Goal: Check status: Check status

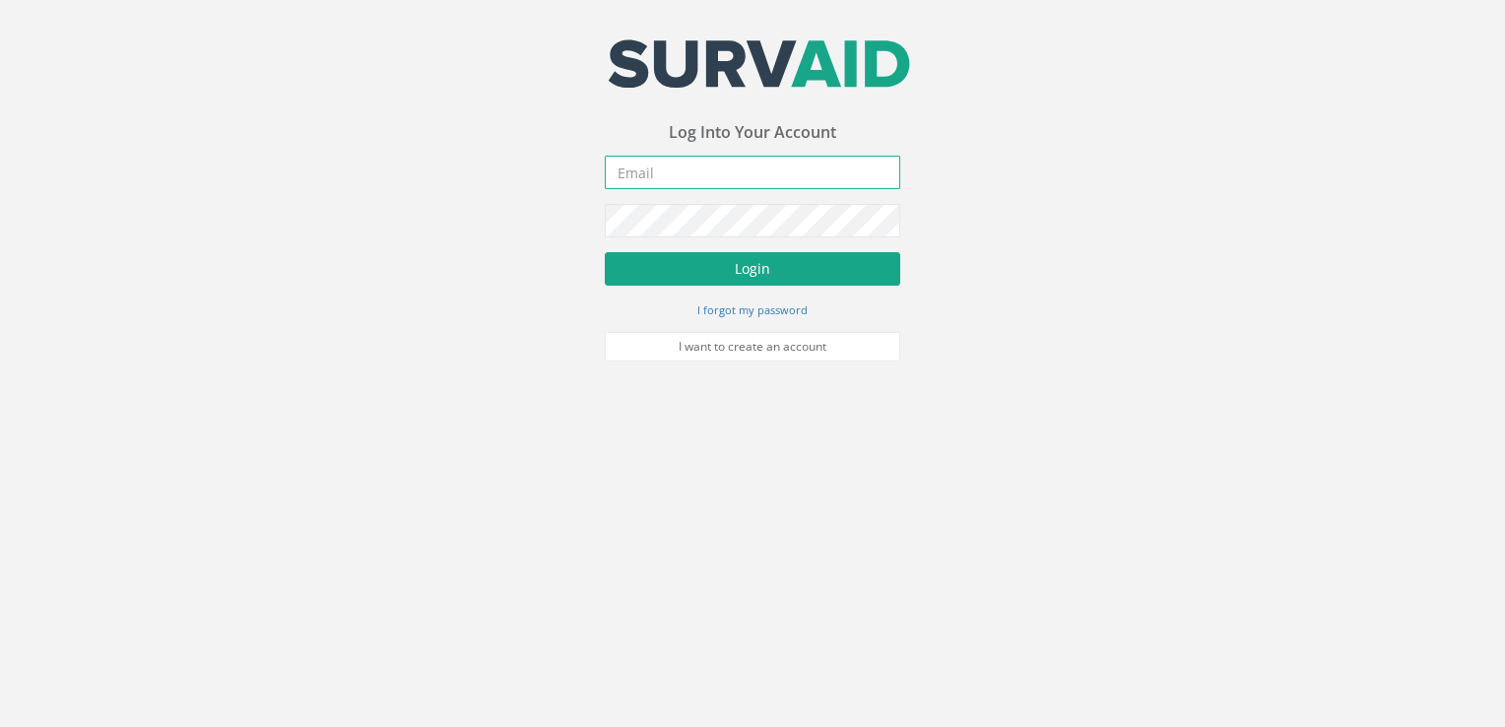
type input "[PERSON_NAME][EMAIL_ADDRESS][DOMAIN_NAME]"
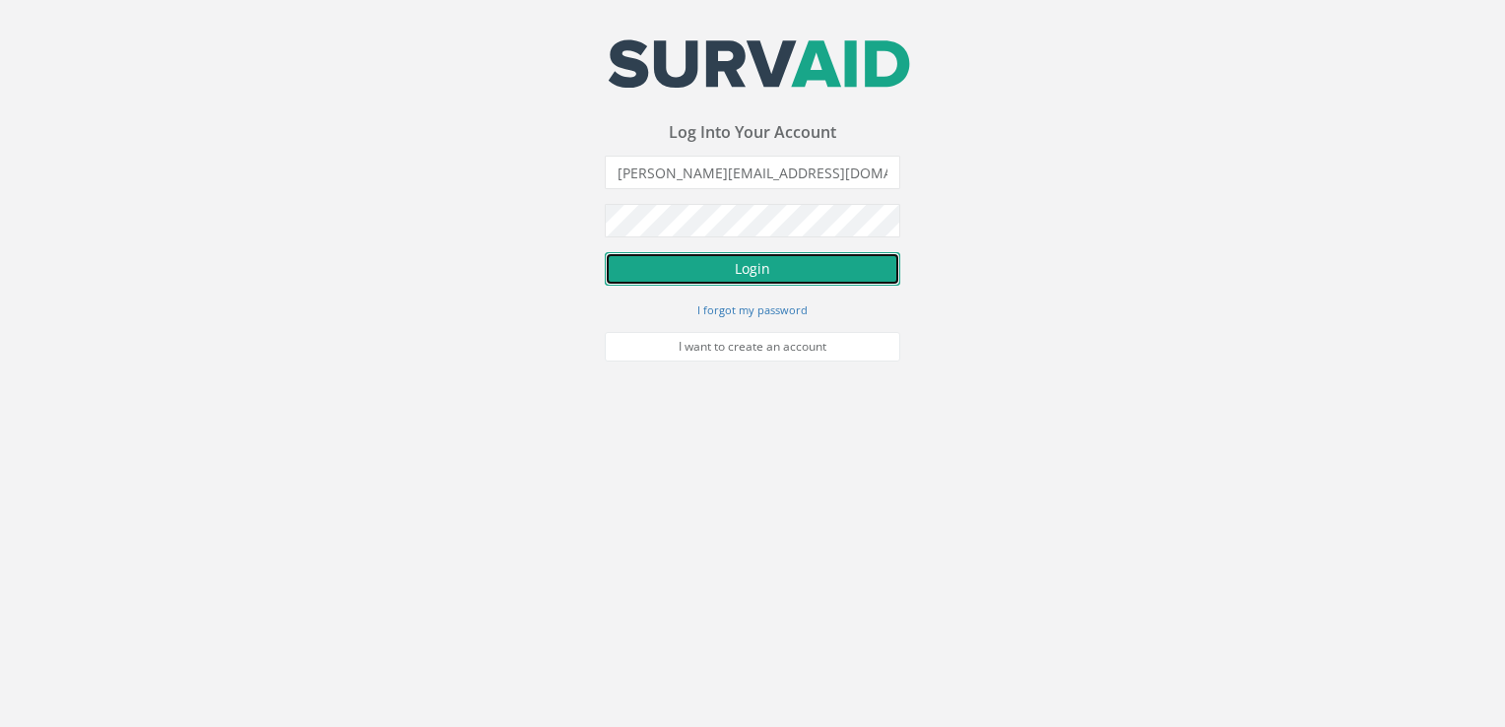
click at [648, 270] on button "Login" at bounding box center [752, 268] width 295 height 33
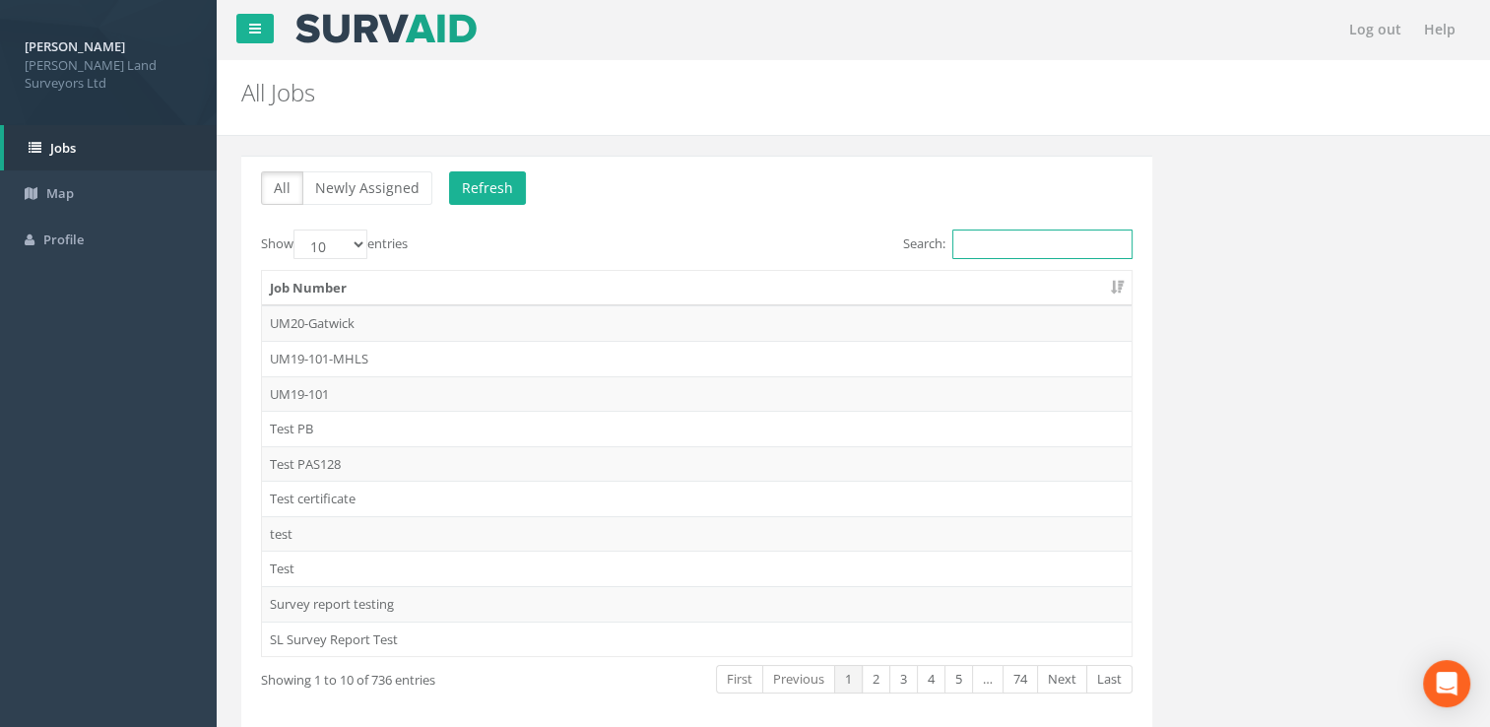
click at [992, 243] on input "Search:" at bounding box center [1042, 244] width 180 height 30
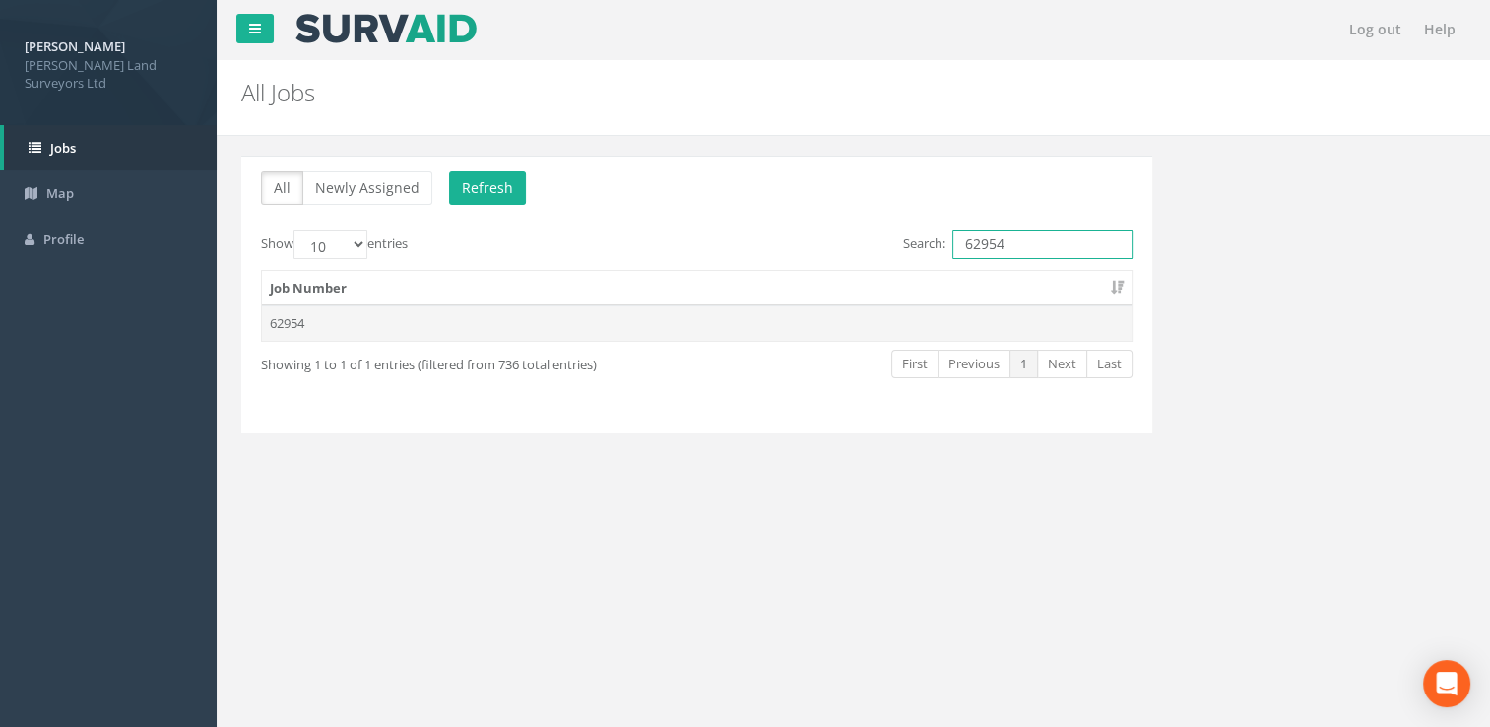
type input "62954"
click at [474, 334] on td "62954" at bounding box center [697, 322] width 870 height 35
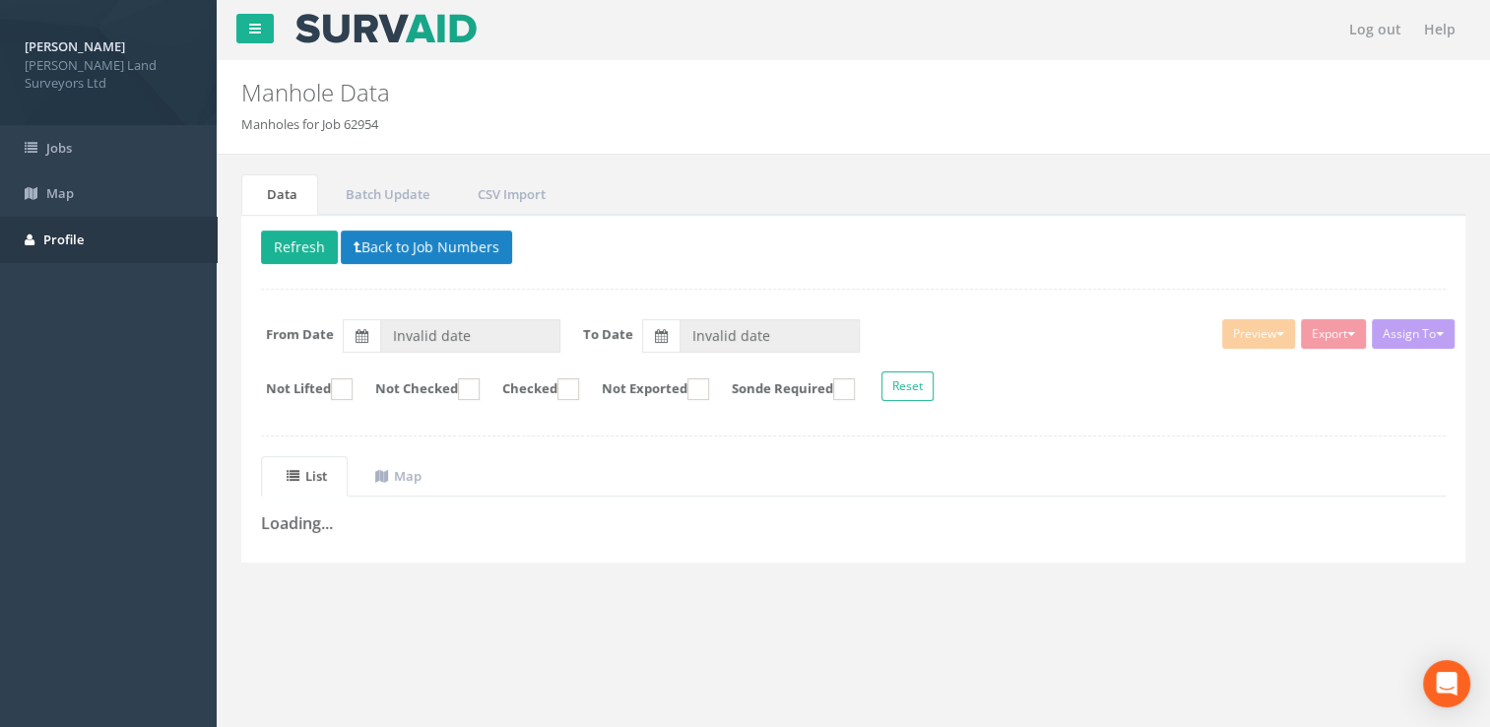
type input "[DATE]"
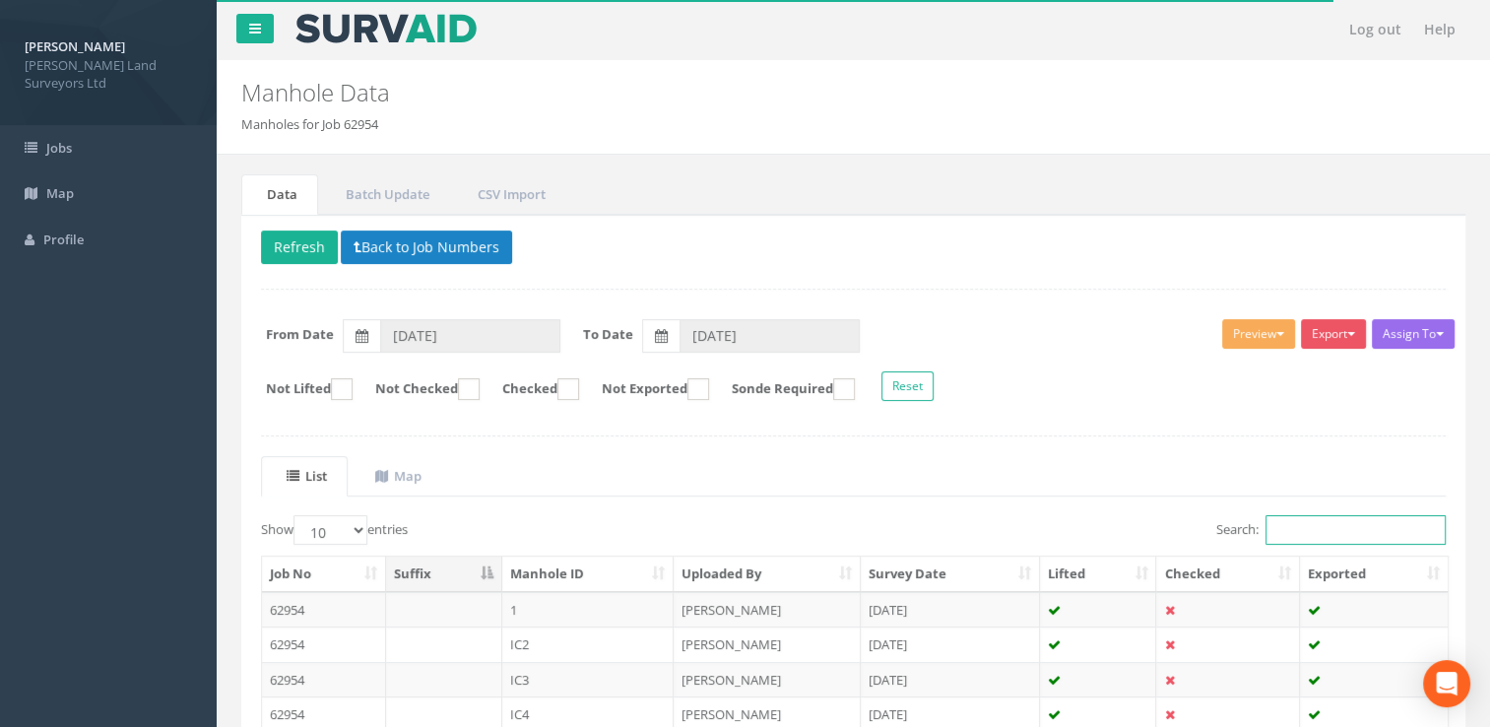
click at [1304, 536] on input "Search:" at bounding box center [1356, 530] width 180 height 30
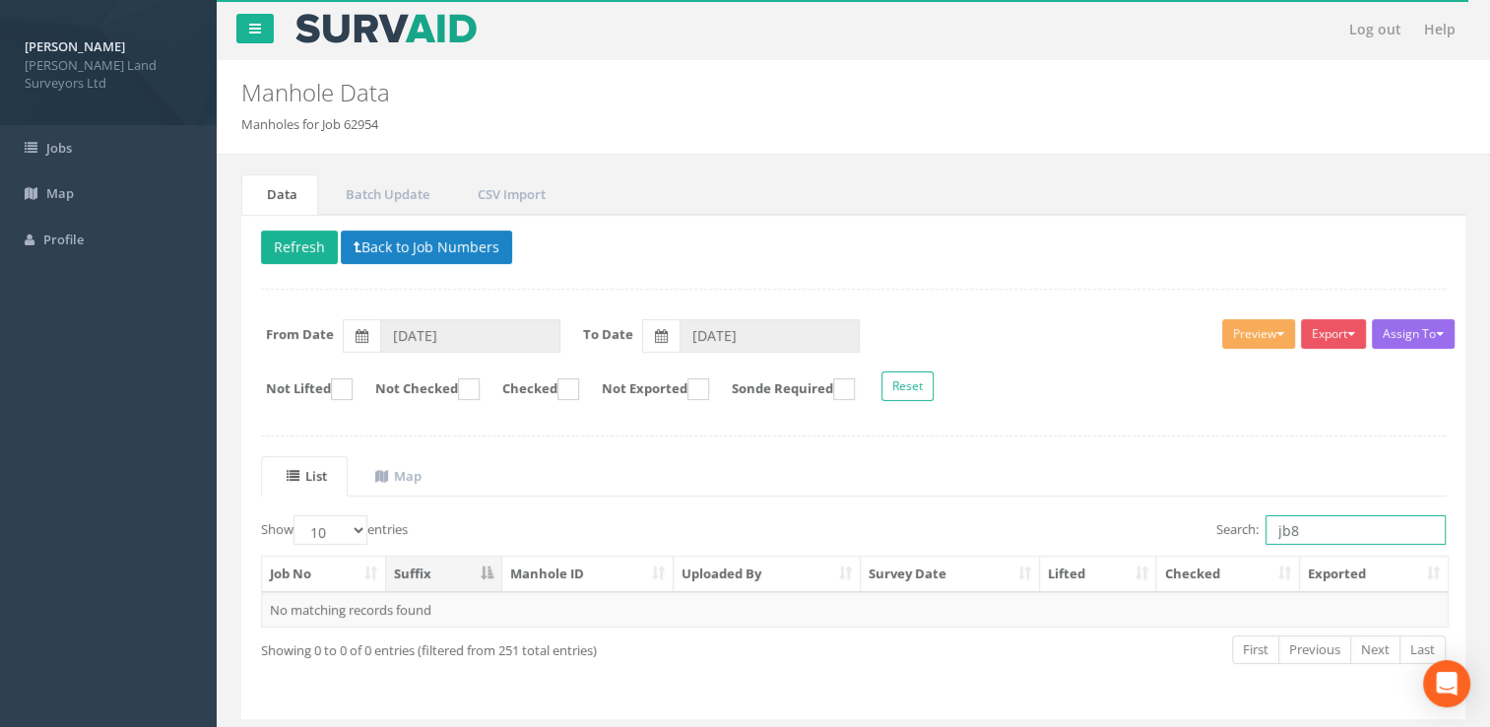
scroll to position [52, 0]
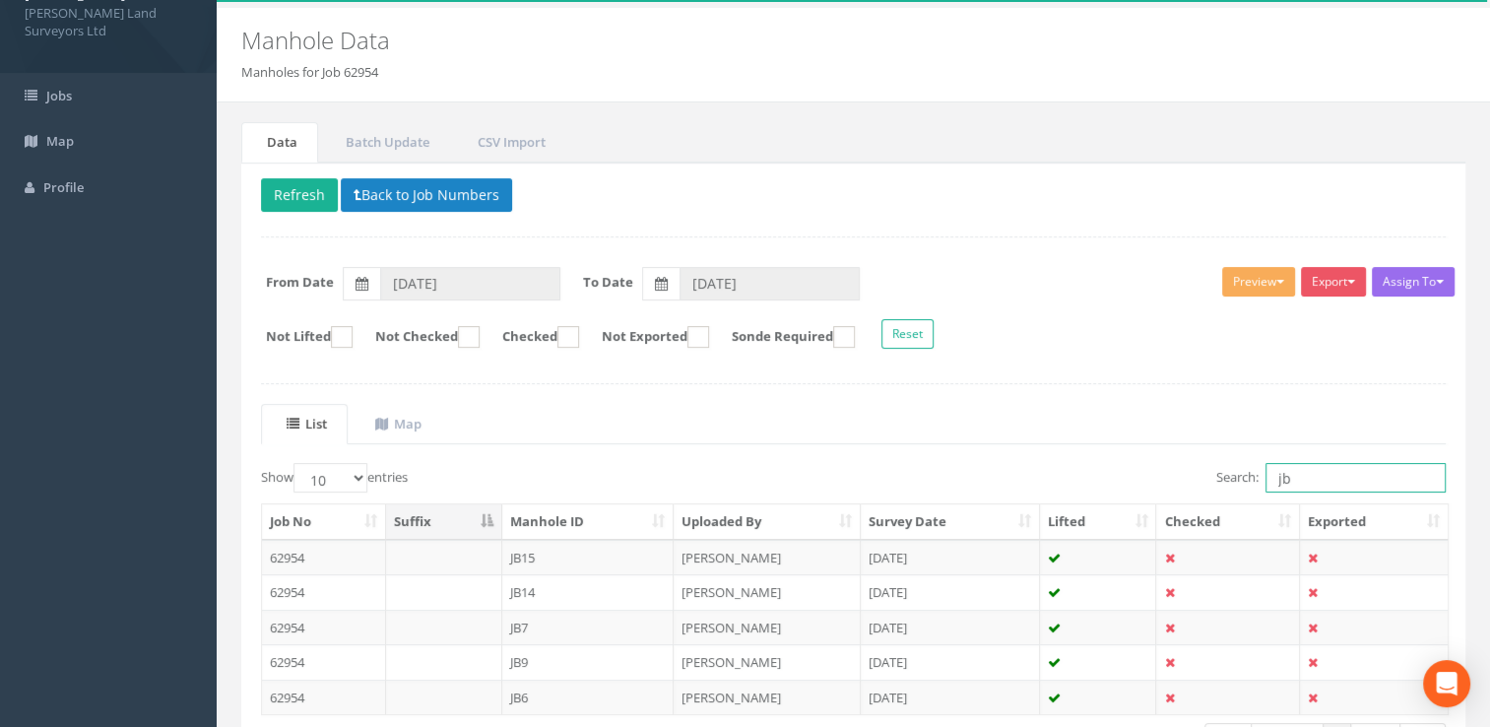
type input "j"
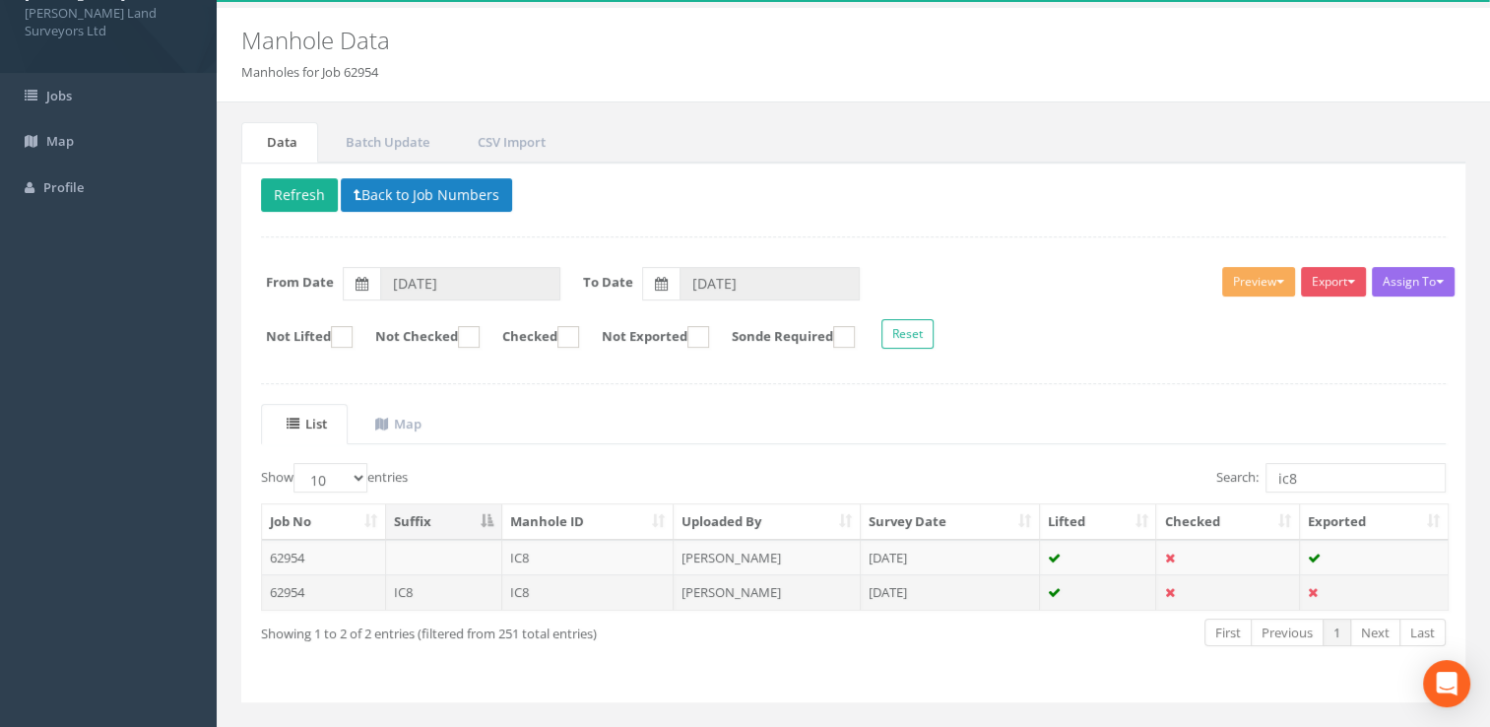
click at [774, 583] on td "[PERSON_NAME]" at bounding box center [767, 591] width 187 height 35
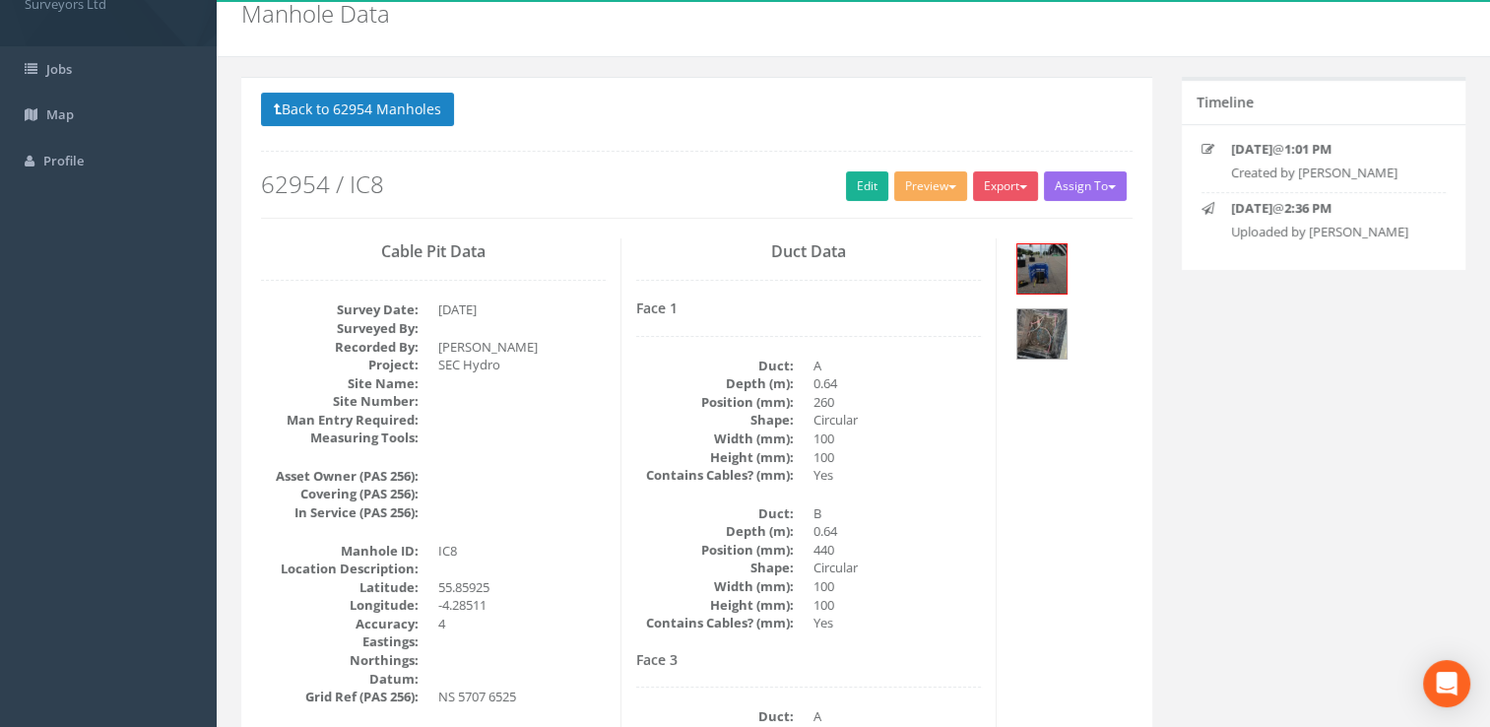
scroll to position [0, 0]
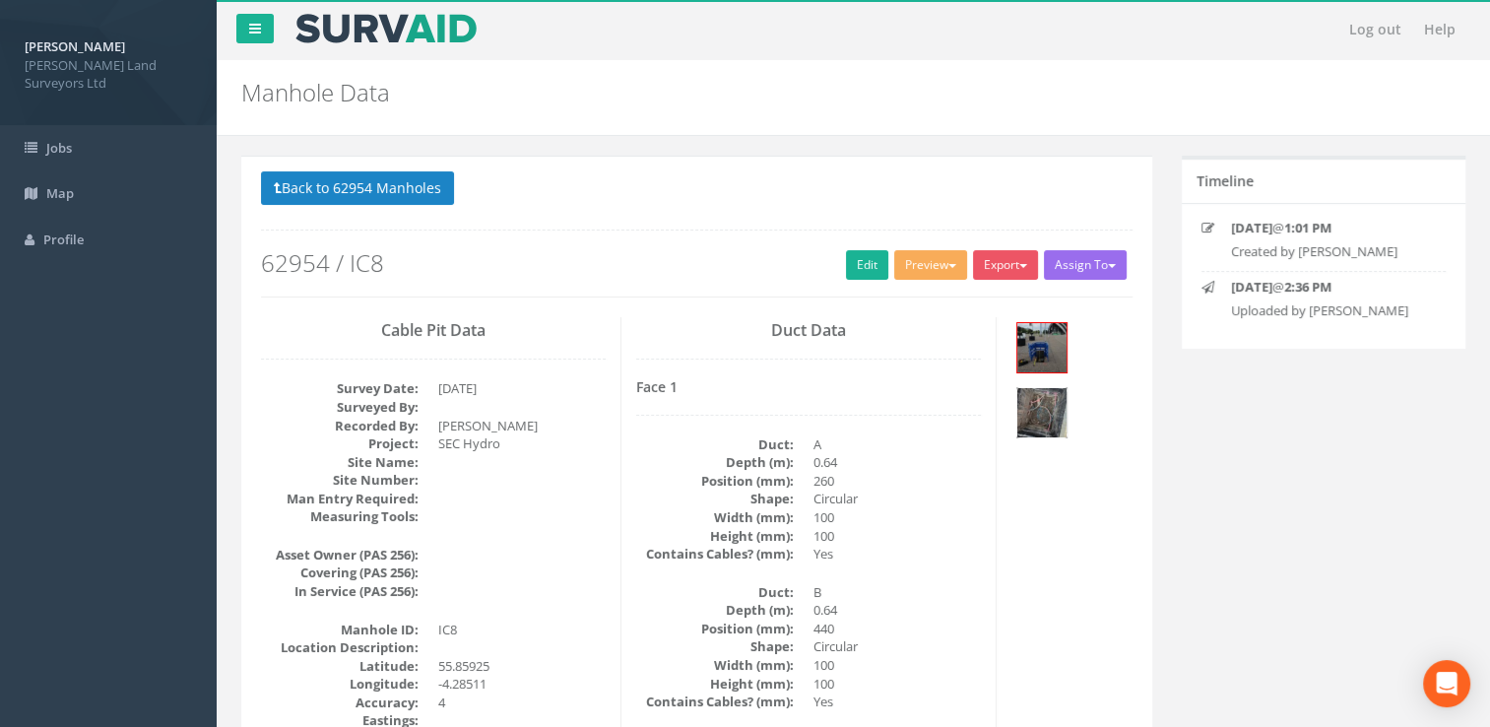
click at [1040, 410] on img at bounding box center [1041, 412] width 49 height 49
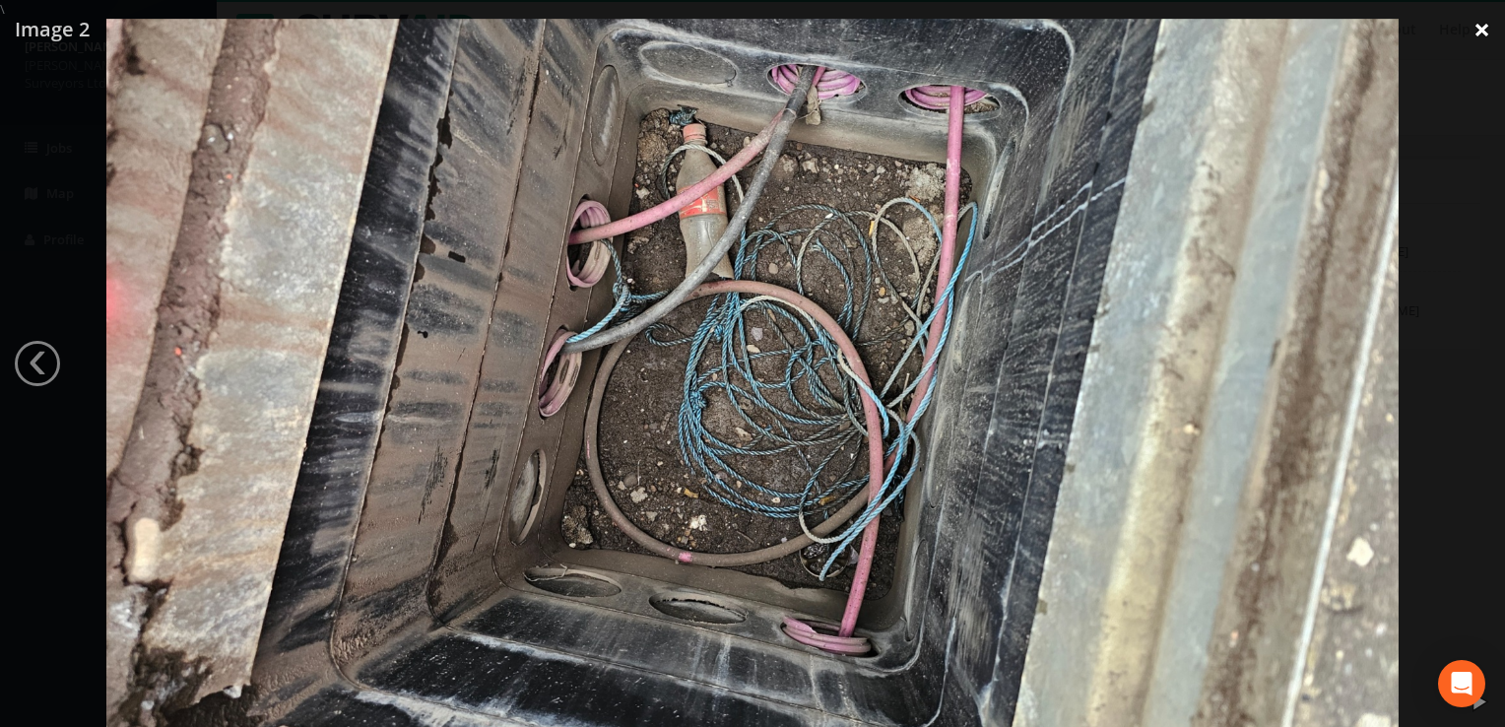
click at [1480, 32] on link "×" at bounding box center [1482, 29] width 46 height 59
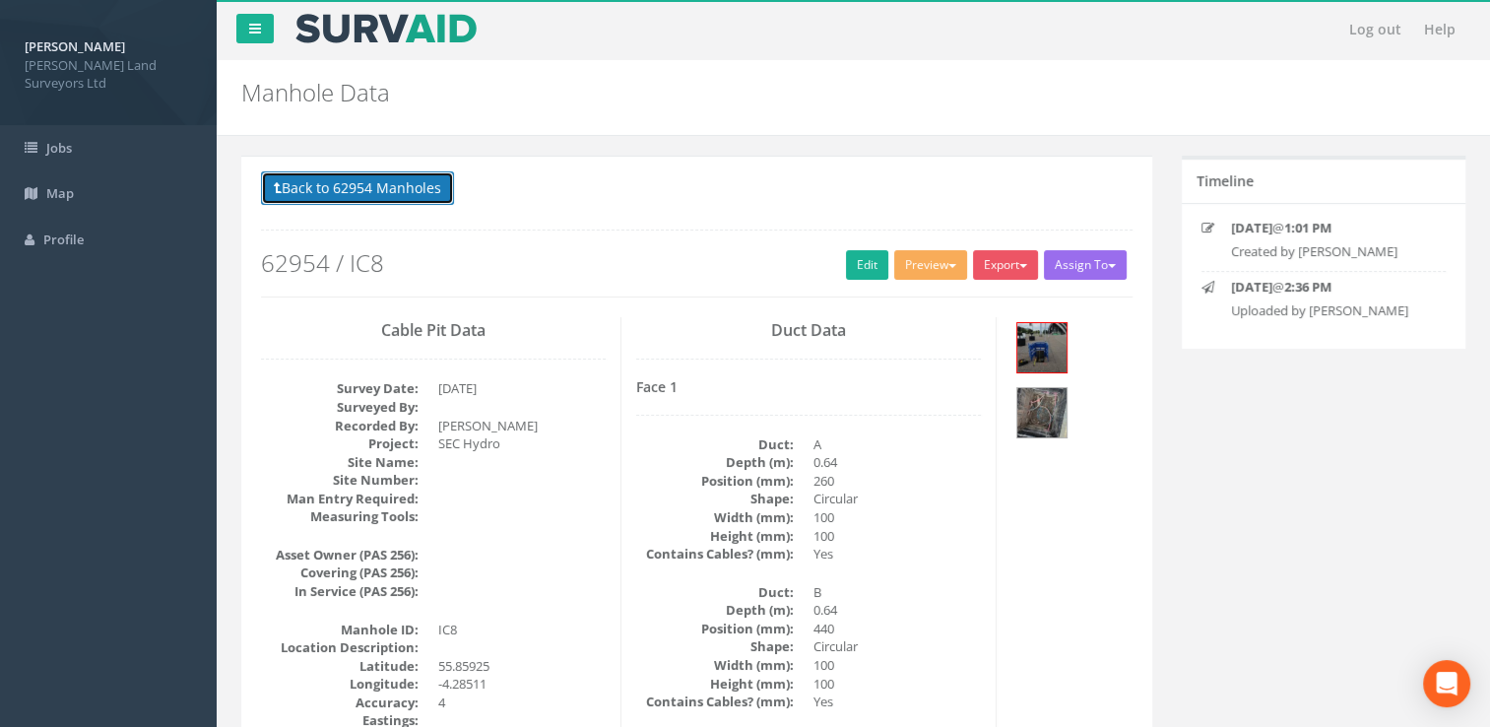
click at [310, 175] on button "Back to 62954 Manholes" at bounding box center [357, 187] width 193 height 33
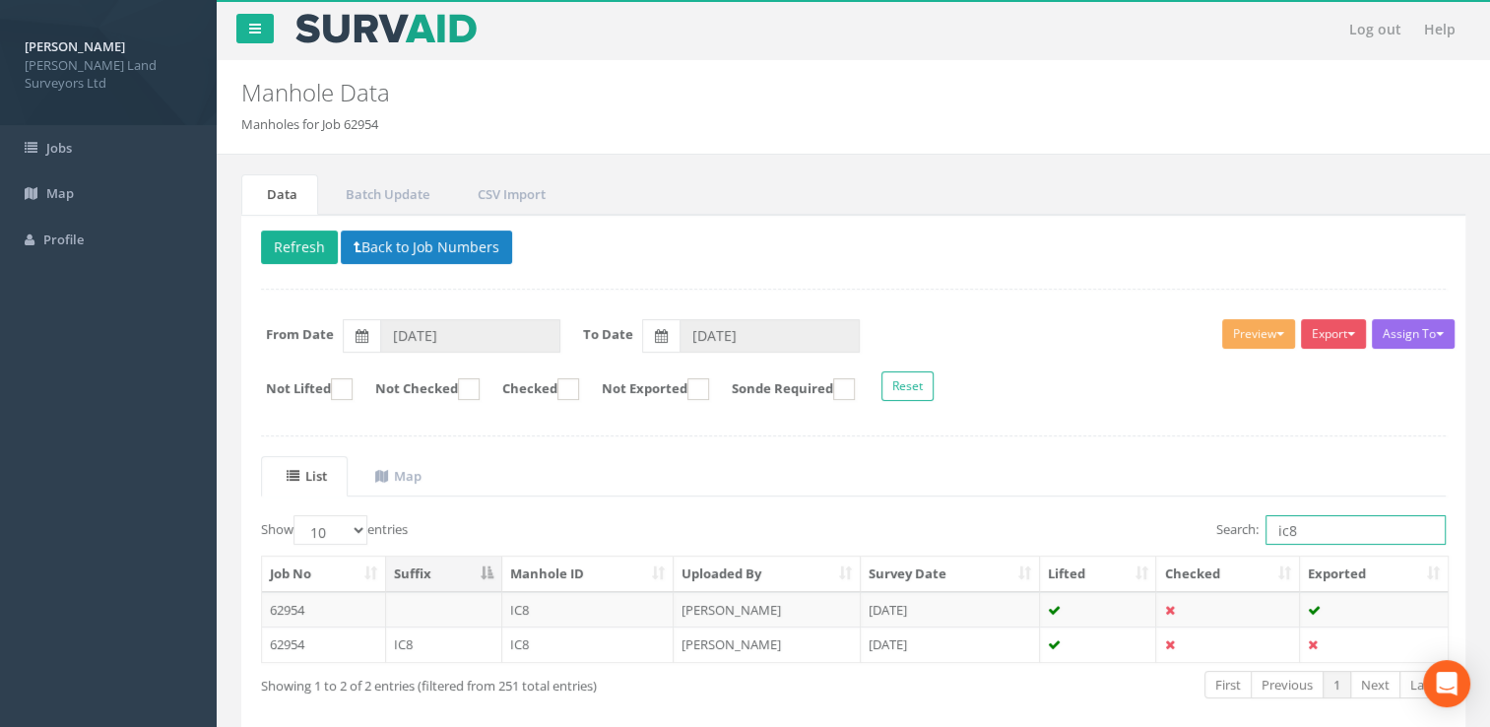
drag, startPoint x: 1285, startPoint y: 525, endPoint x: 1256, endPoint y: 522, distance: 29.7
click at [1256, 522] on label "Search: ic8" at bounding box center [1330, 530] width 229 height 30
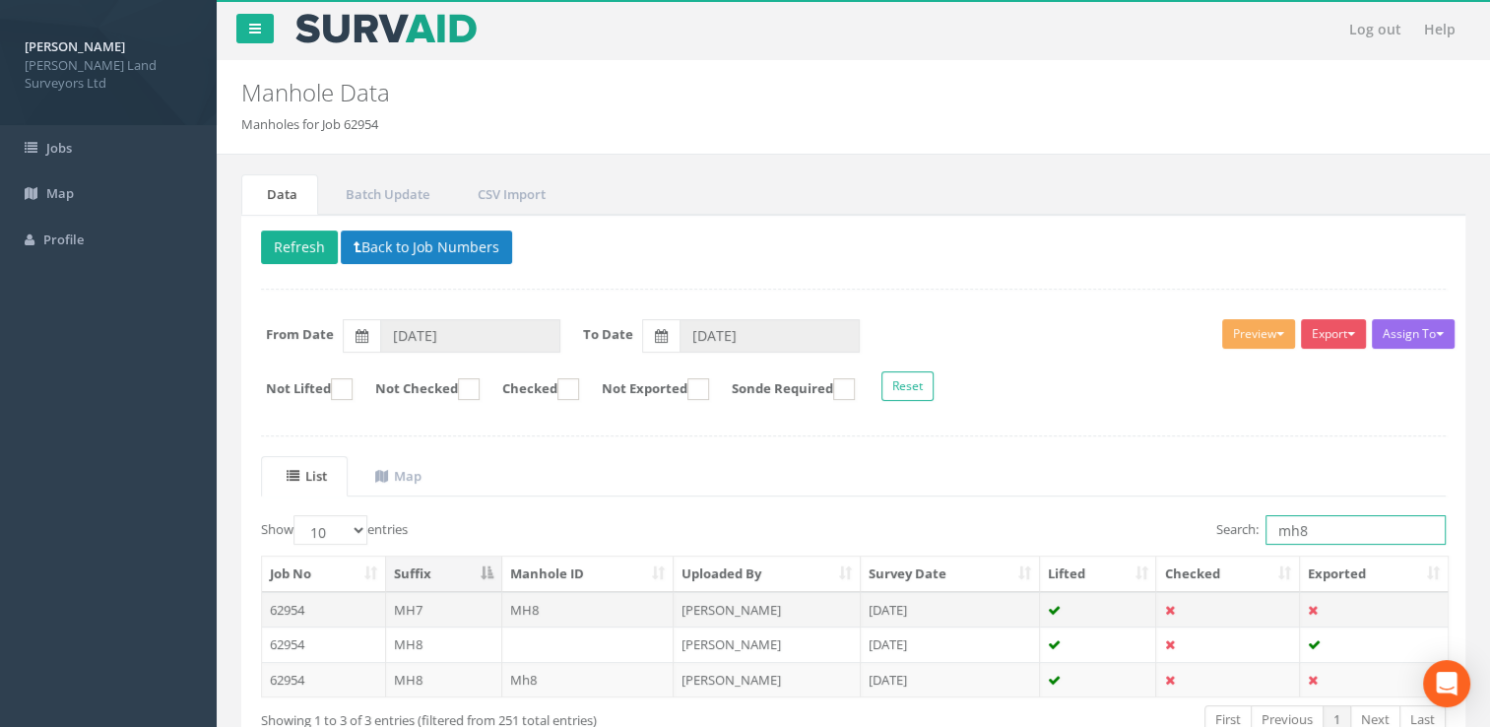
type input "mh8"
click at [748, 606] on td "[PERSON_NAME]" at bounding box center [767, 609] width 187 height 35
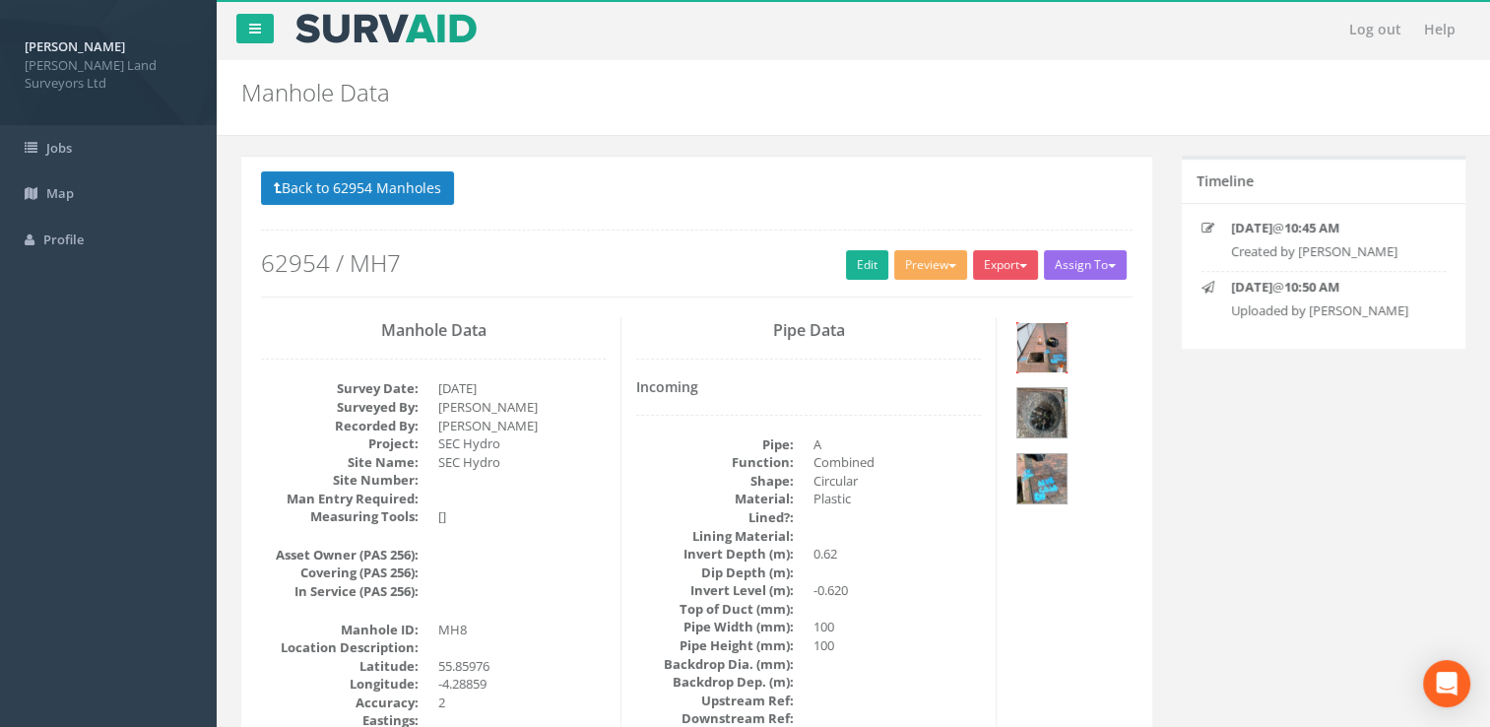
click at [1031, 345] on img at bounding box center [1041, 347] width 49 height 49
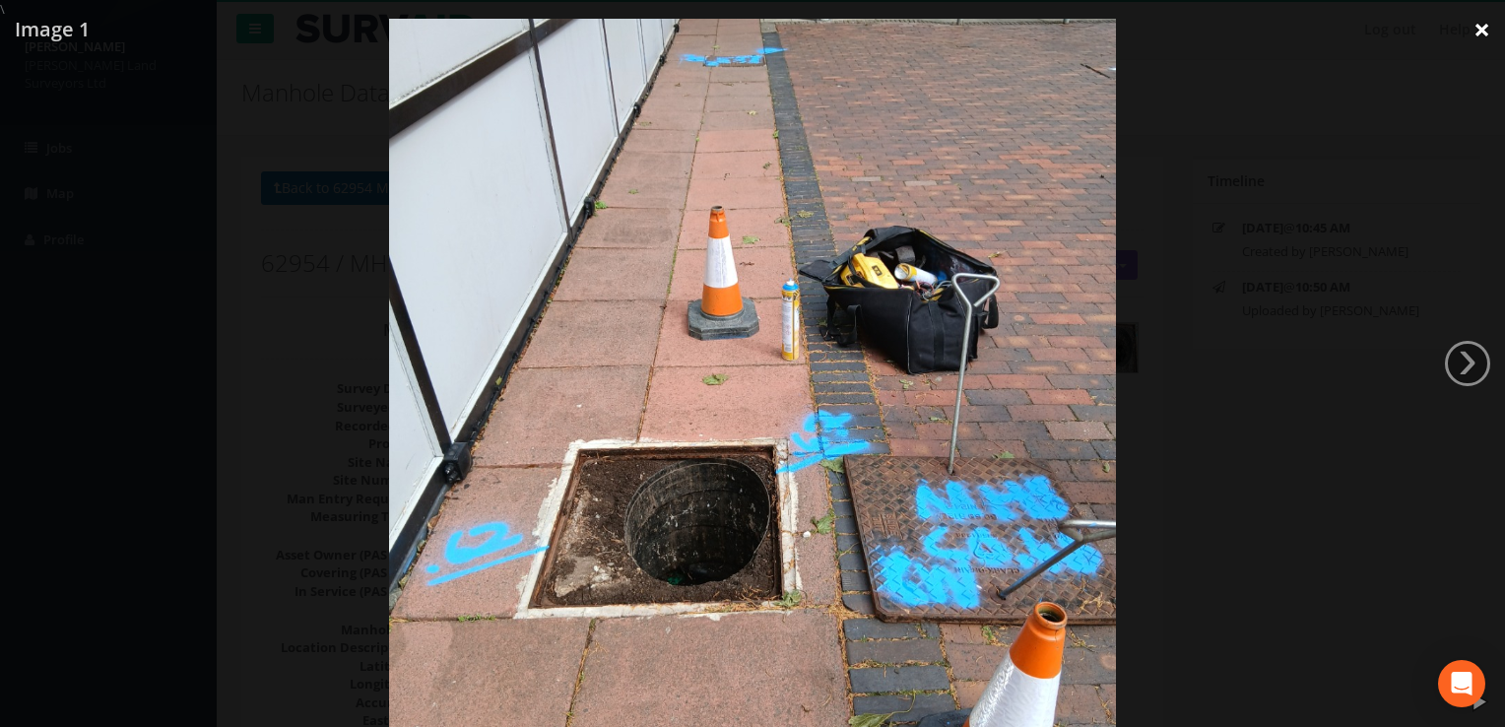
click at [1487, 29] on link "×" at bounding box center [1482, 29] width 46 height 59
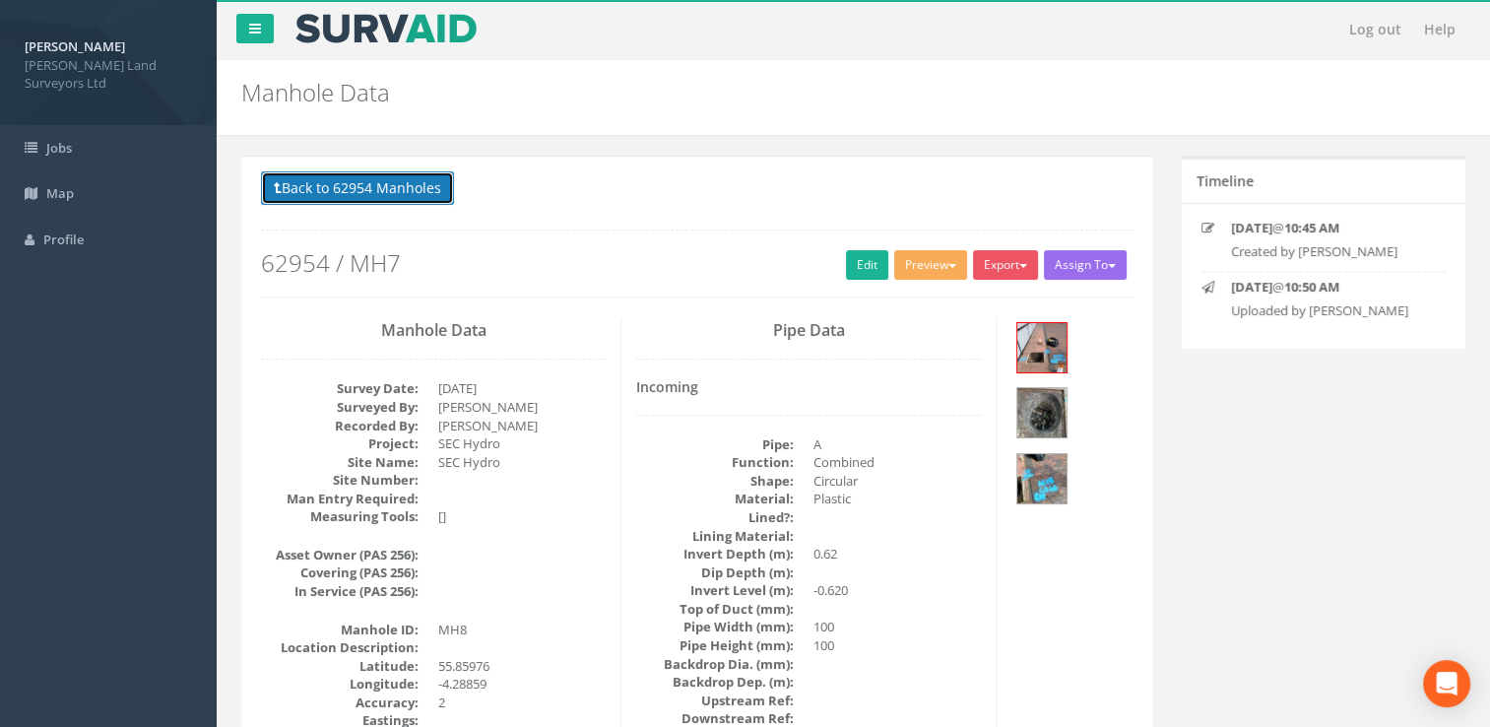
click at [401, 184] on button "Back to 62954 Manholes" at bounding box center [357, 187] width 193 height 33
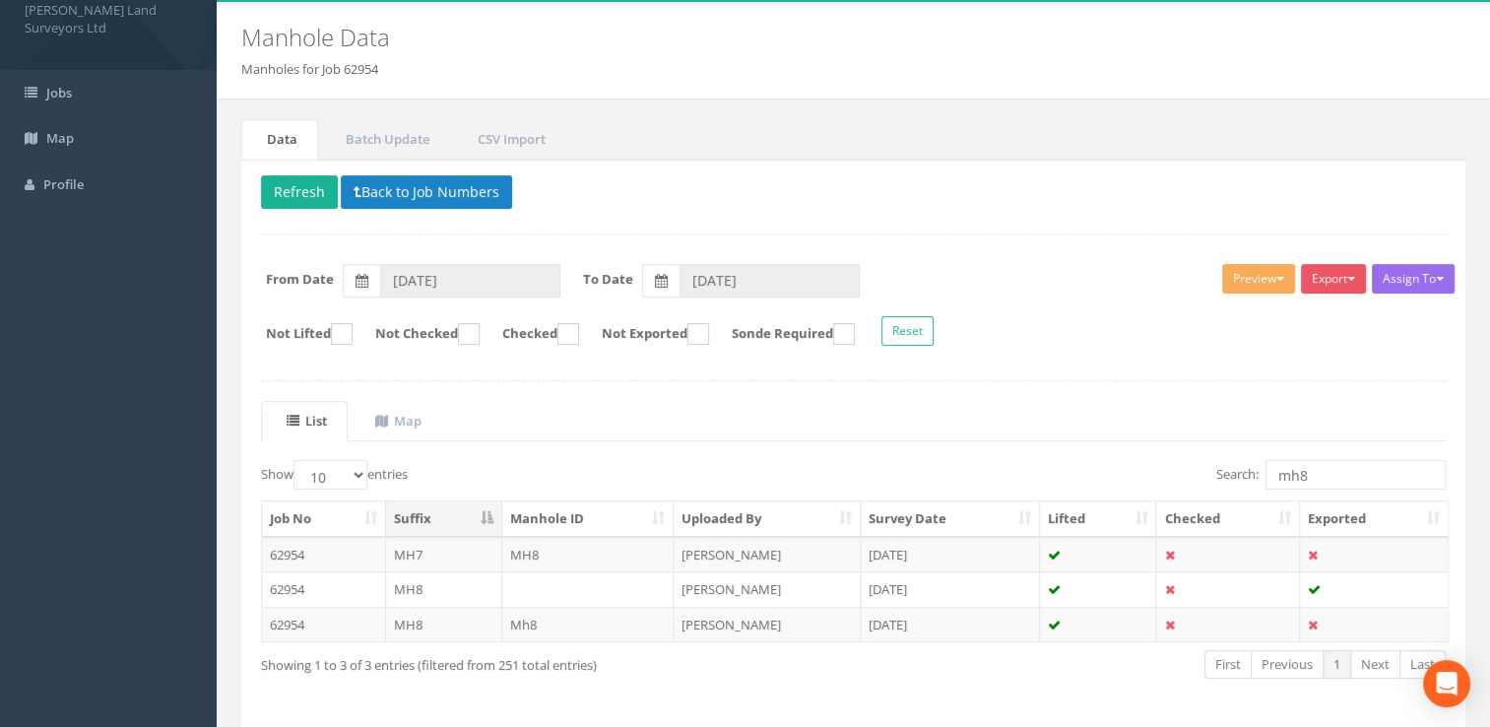
scroll to position [98, 0]
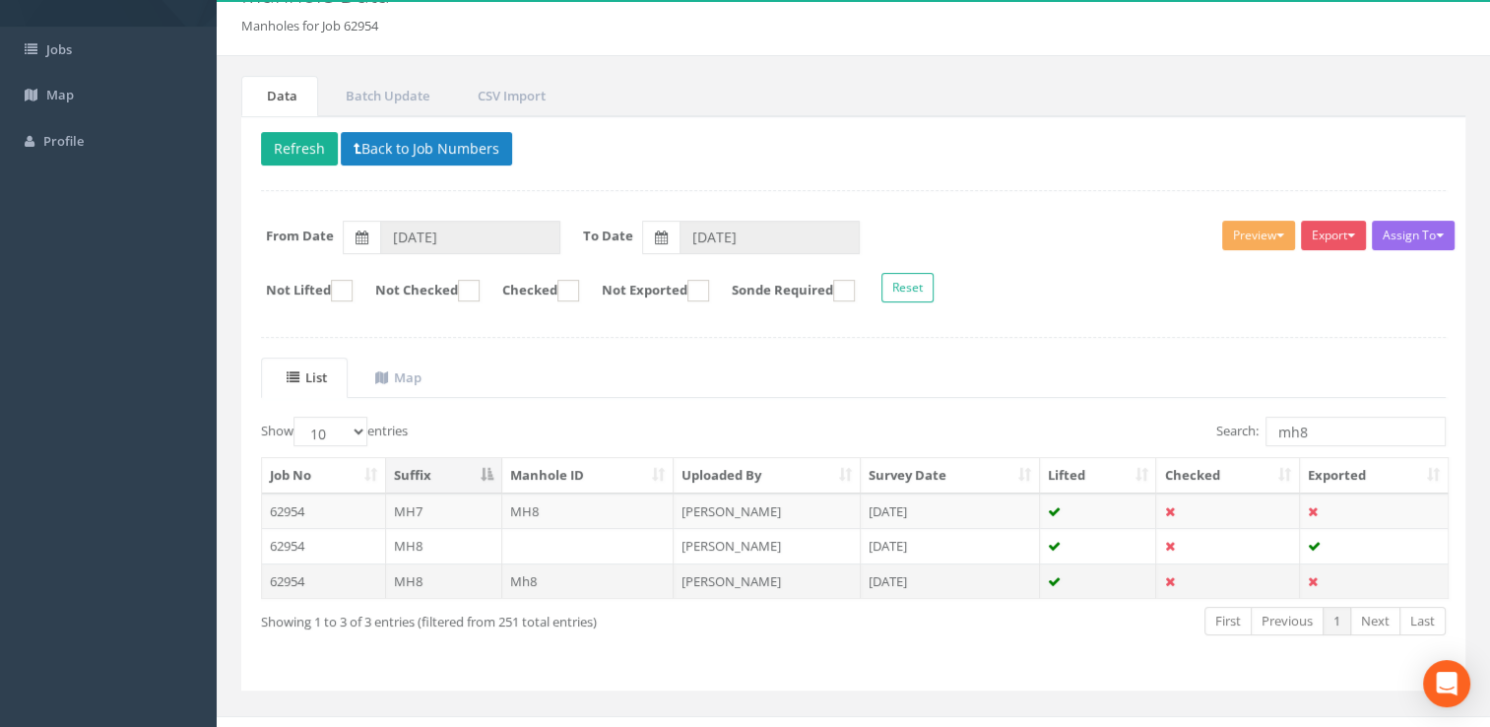
click at [715, 573] on td "[PERSON_NAME]" at bounding box center [767, 580] width 187 height 35
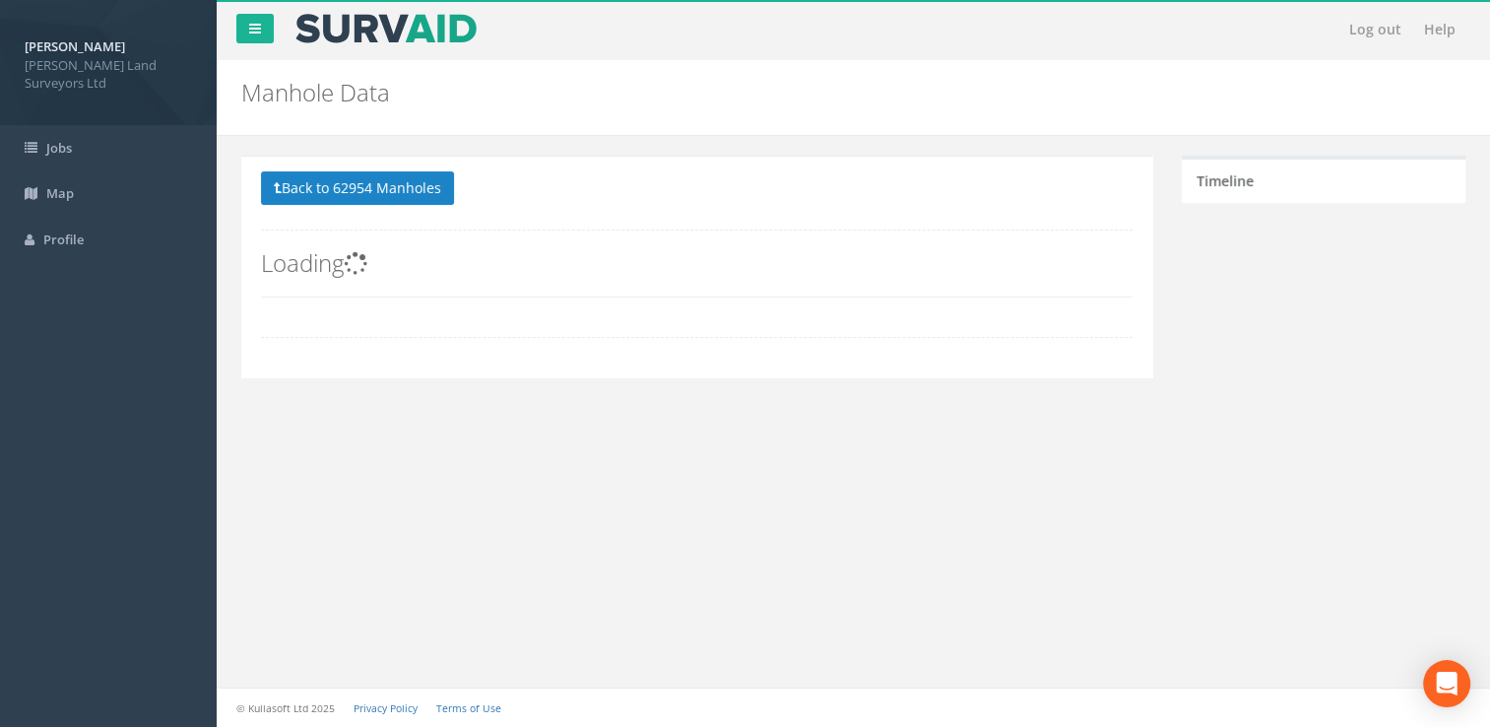
scroll to position [0, 0]
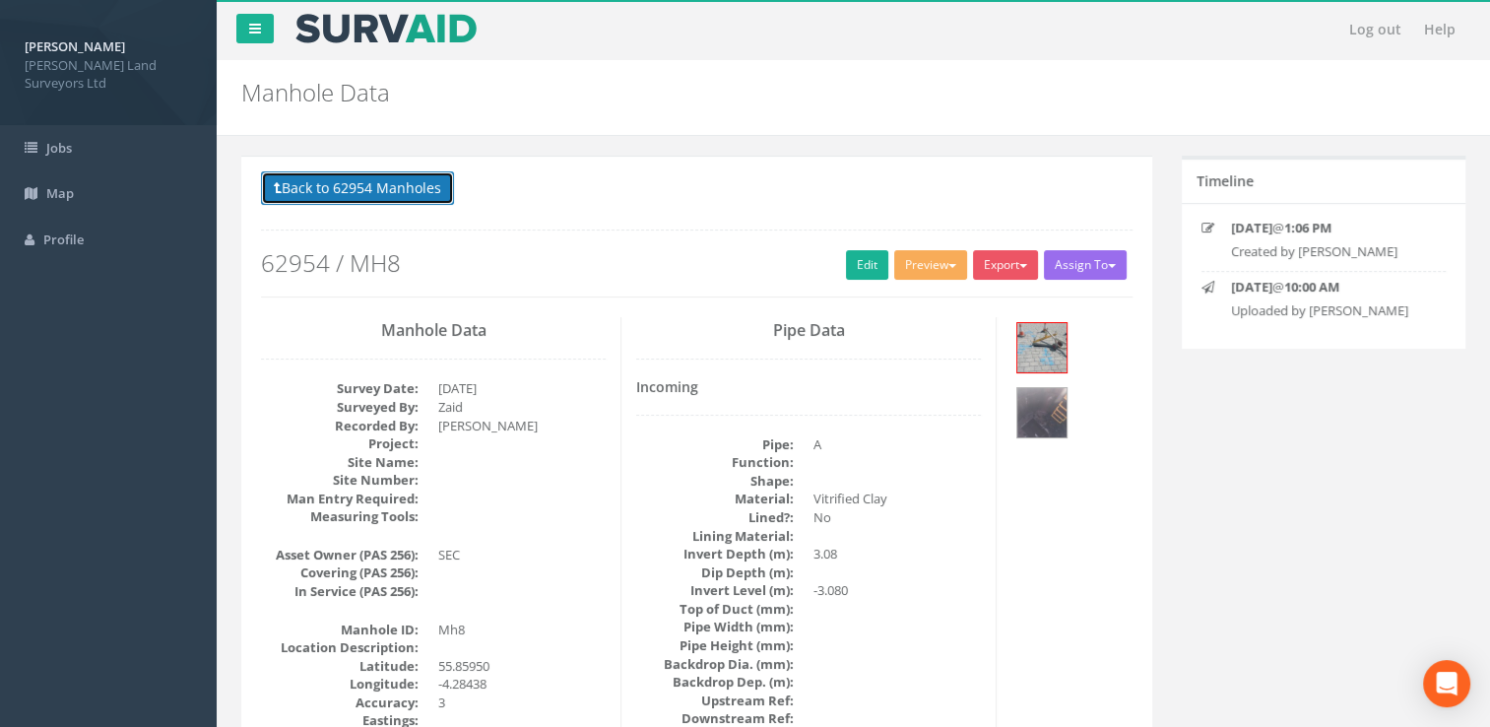
click at [340, 182] on button "Back to 62954 Manholes" at bounding box center [357, 187] width 193 height 33
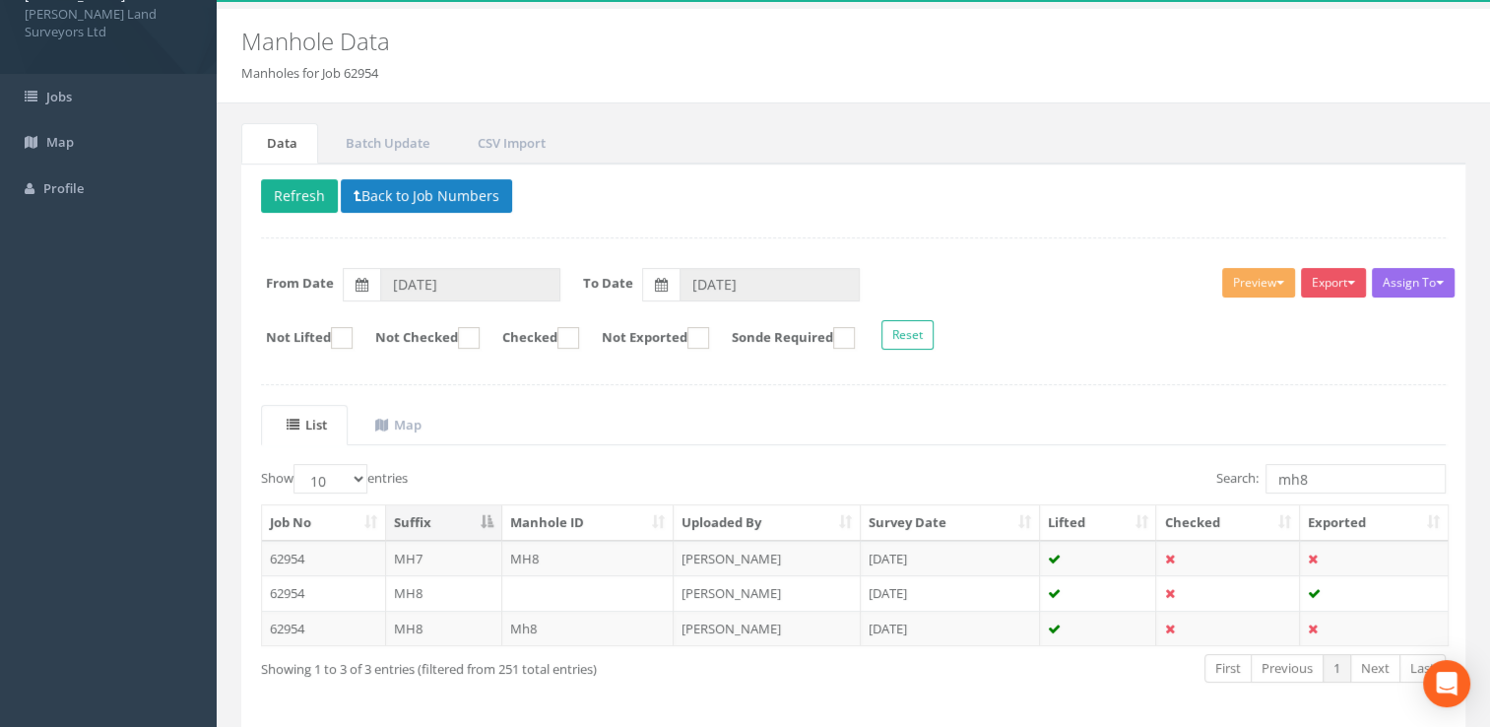
scroll to position [98, 0]
